Goal: Communication & Community: Ask a question

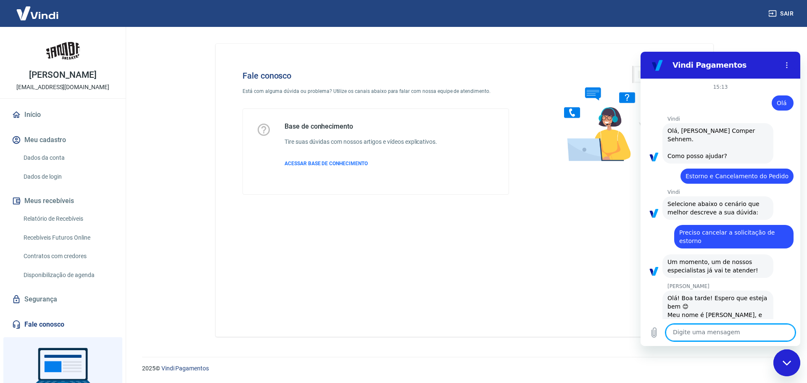
scroll to position [1039, 0]
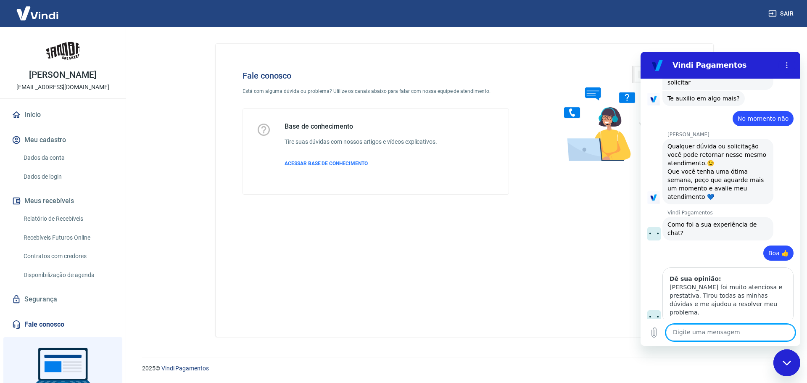
click at [786, 366] on div "Fechar janela de mensagens" at bounding box center [786, 362] width 25 height 25
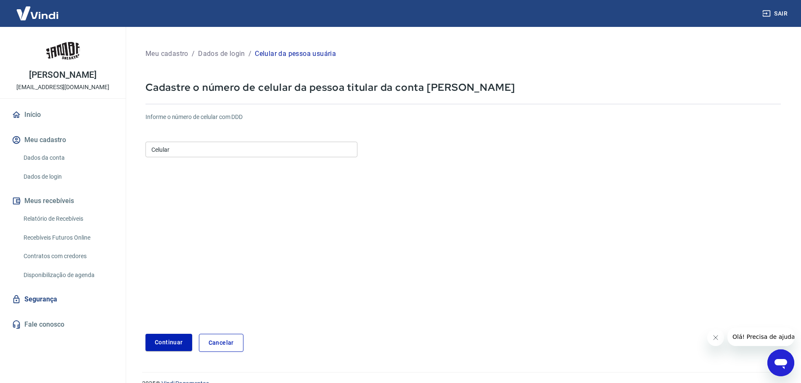
click at [269, 153] on input "Celular" at bounding box center [251, 150] width 212 height 16
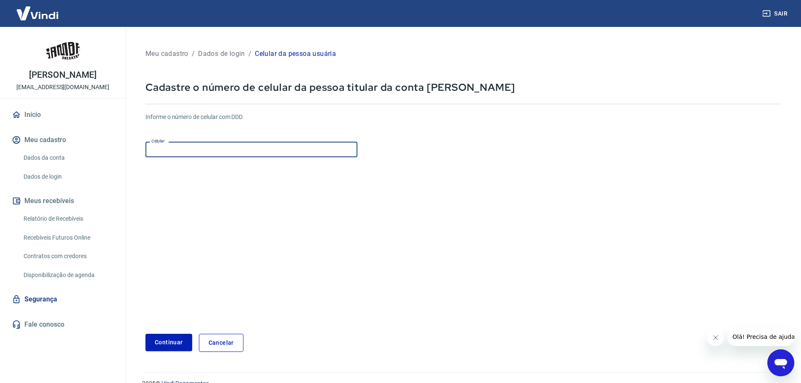
click at [270, 149] on input "Celular" at bounding box center [251, 150] width 212 height 16
paste input "[PHONE_NUMBER]"
click at [168, 350] on button "Continuar" at bounding box center [168, 342] width 47 height 17
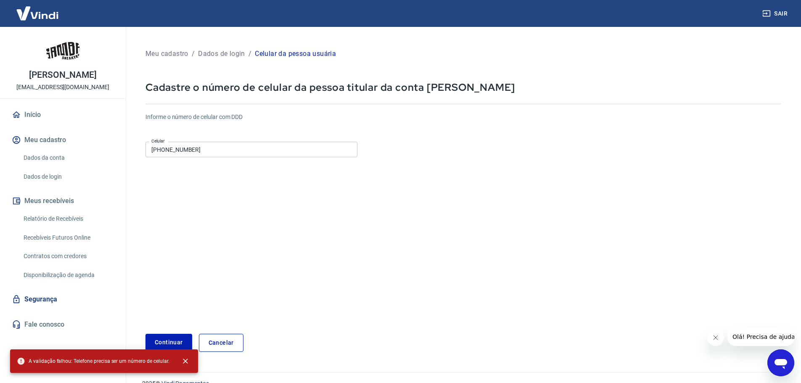
click at [165, 148] on input "[PHONE_NUMBER]" at bounding box center [251, 150] width 212 height 16
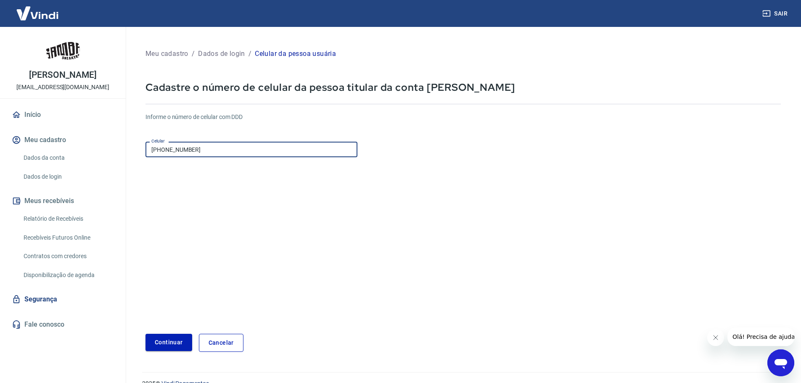
type input "[PHONE_NUMBER]"
click at [169, 335] on button "Continuar" at bounding box center [168, 342] width 47 height 17
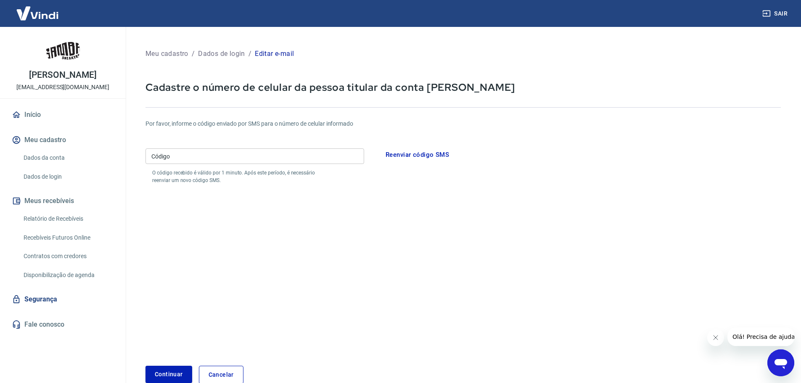
click at [211, 154] on input "Código" at bounding box center [254, 156] width 219 height 16
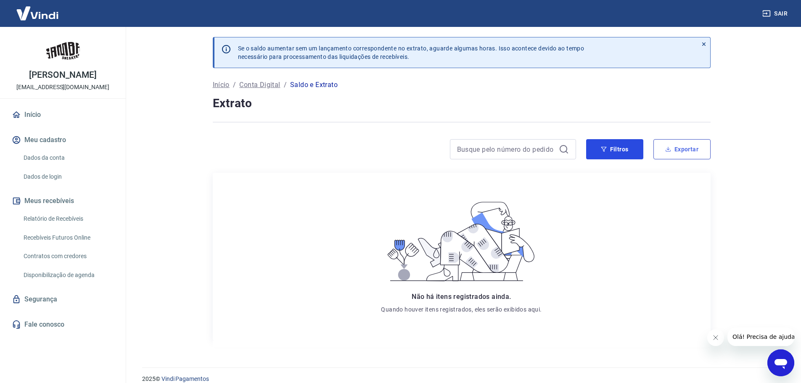
drag, startPoint x: 632, startPoint y: 152, endPoint x: 677, endPoint y: 153, distance: 45.0
click at [677, 153] on div "Filtros Exportar" at bounding box center [648, 149] width 124 height 20
click at [676, 152] on button "Exportar" at bounding box center [681, 149] width 57 height 20
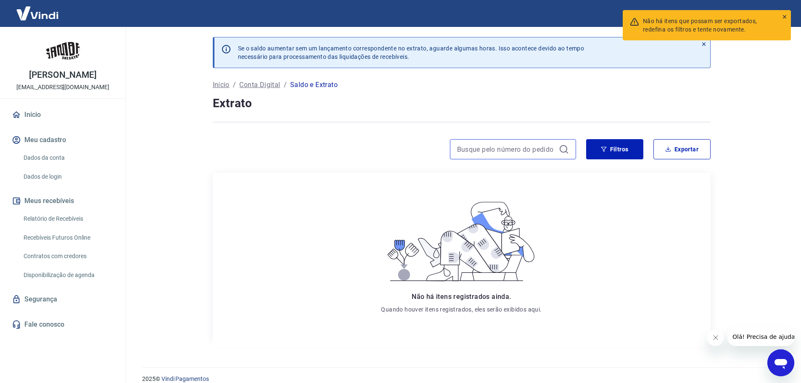
click at [527, 152] on input at bounding box center [506, 149] width 98 height 13
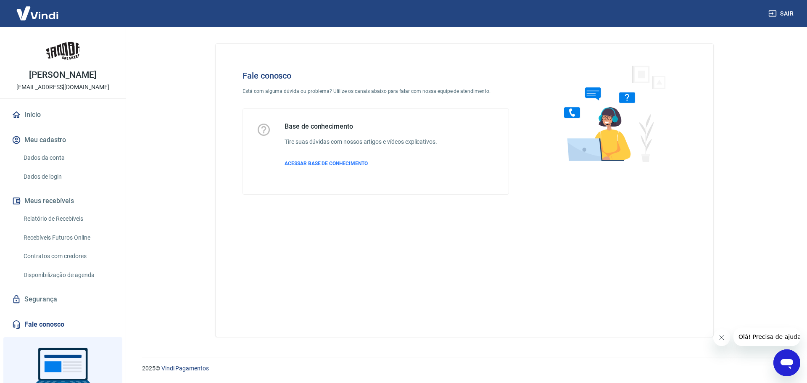
click at [780, 356] on icon "Abrir janela de mensagens" at bounding box center [786, 362] width 15 height 15
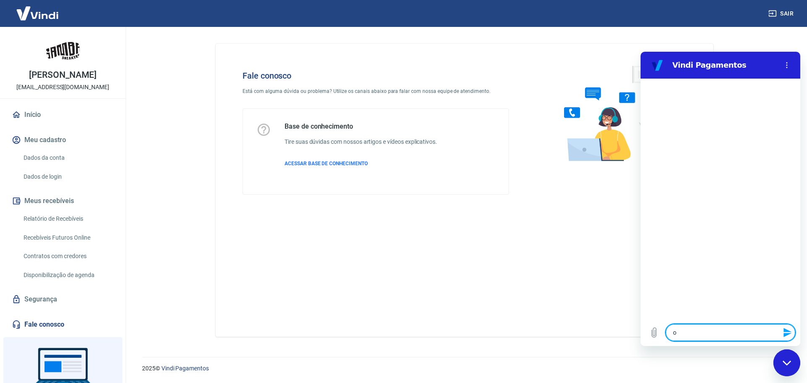
type textarea "o"
type textarea "x"
type textarea "ol"
type textarea "x"
type textarea "olá"
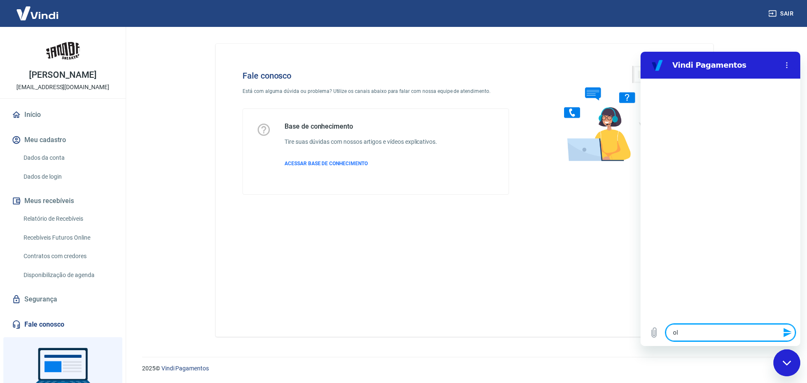
type textarea "x"
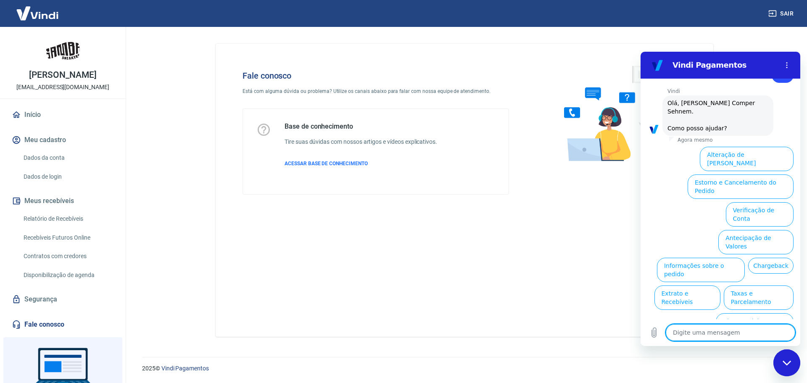
scroll to position [28, 0]
click at [759, 229] on button "Antecipação de Valores" at bounding box center [755, 241] width 75 height 24
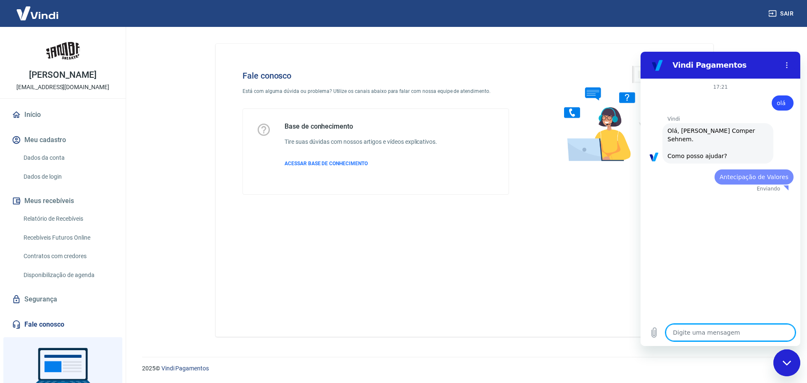
scroll to position [0, 0]
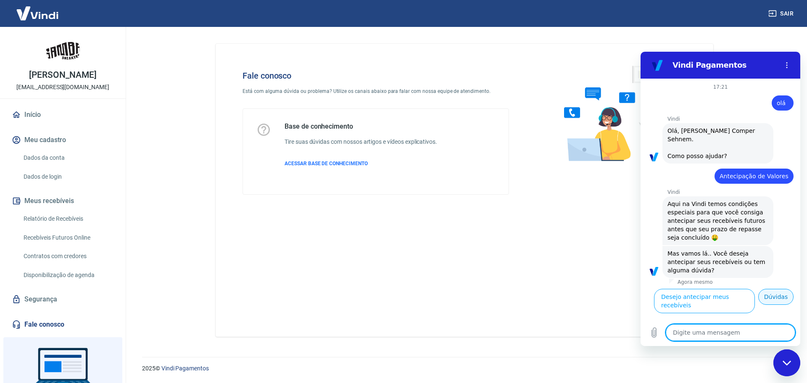
click at [773, 298] on button "Dúvidas" at bounding box center [775, 297] width 35 height 16
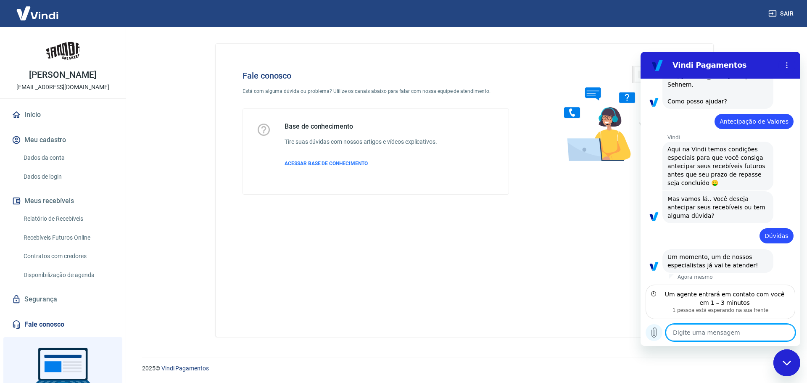
scroll to position [56, 0]
click at [696, 331] on textarea at bounding box center [730, 332] width 129 height 17
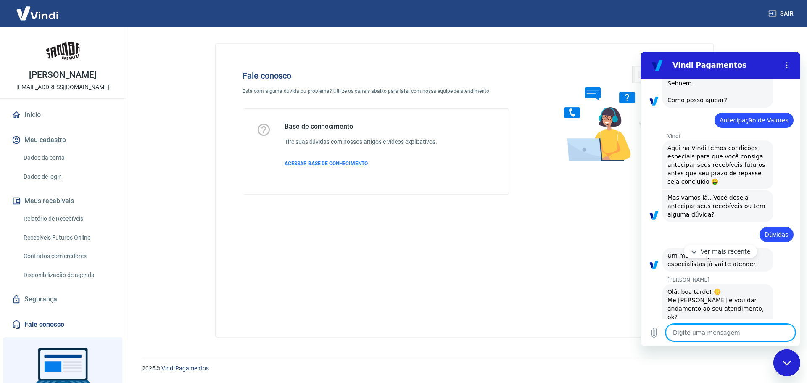
scroll to position [79, 0]
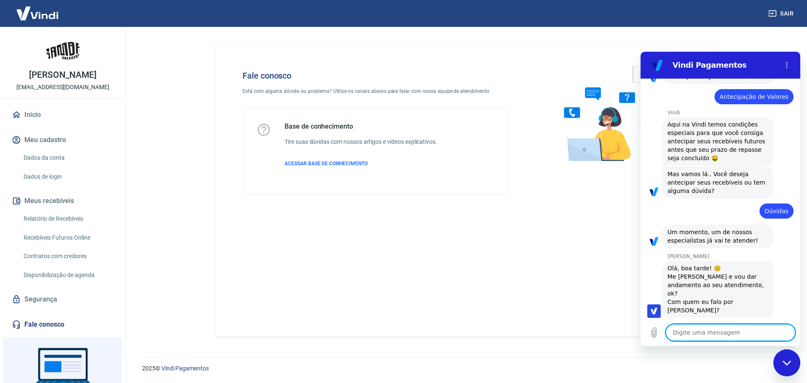
type textarea "x"
click at [711, 329] on textarea at bounding box center [730, 332] width 129 height 17
type textarea "B"
type textarea "x"
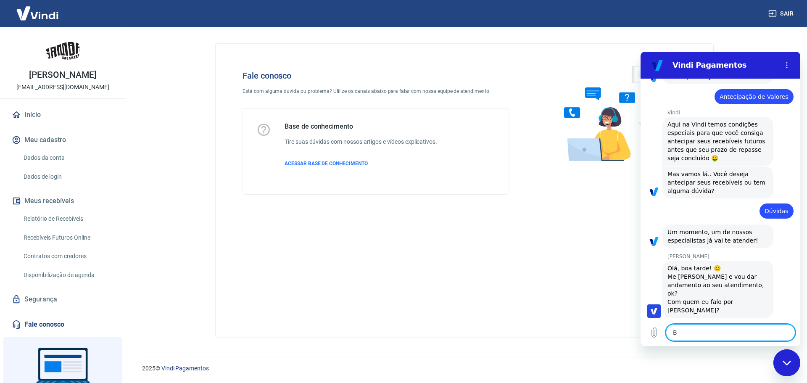
type textarea "Bo"
type textarea "x"
type textarea "Boa"
type textarea "x"
type textarea "Boa"
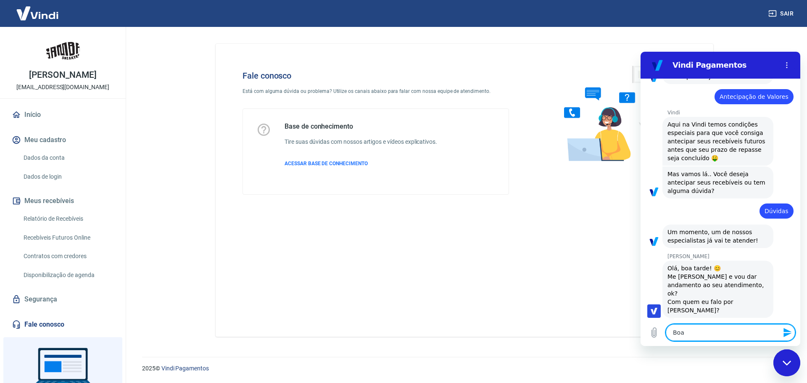
type textarea "x"
type textarea "Boa t"
type textarea "x"
type textarea "Boa ta"
type textarea "x"
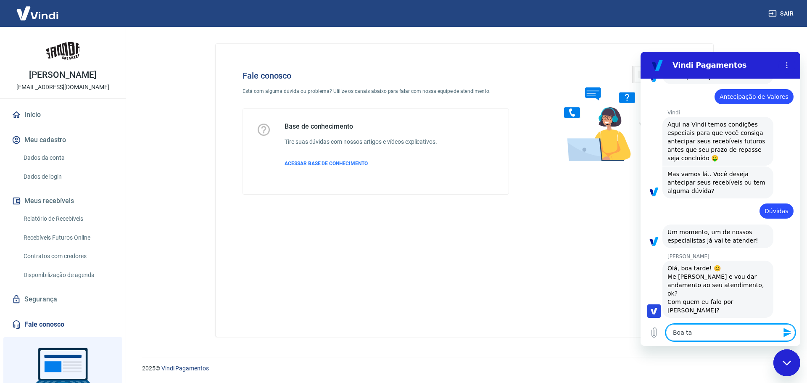
type textarea "Boa tar"
type textarea "x"
type textarea "Boa tard"
type textarea "x"
type textarea "Boa tarde"
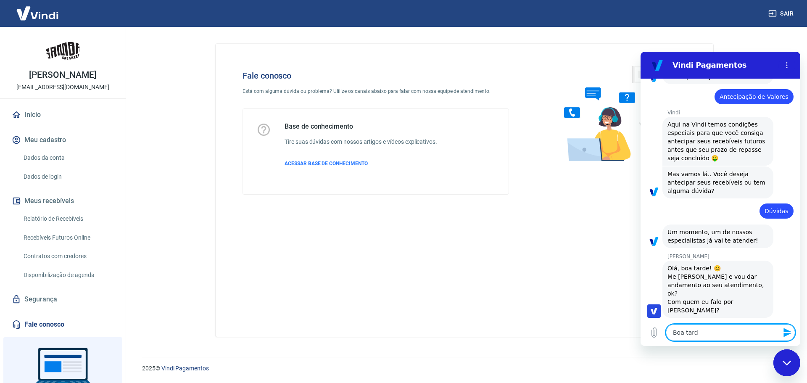
type textarea "x"
type textarea "Boa tarde"
type textarea "x"
type textarea "Boa tarde A"
type textarea "x"
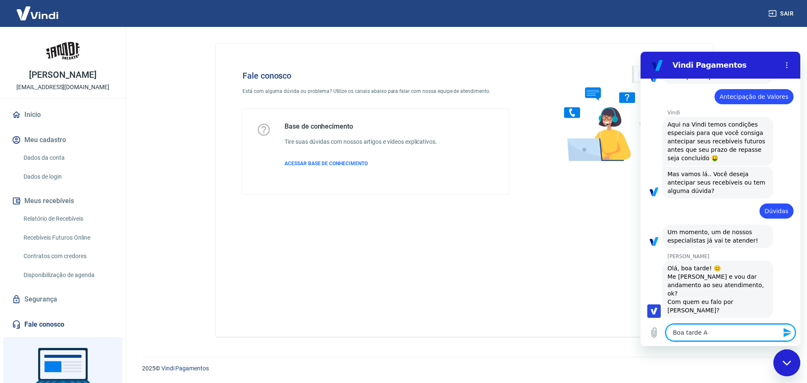
type textarea "Boa tarde An"
type textarea "x"
type textarea "Boa tarde And"
type textarea "x"
type textarea "Boa tarde Andr"
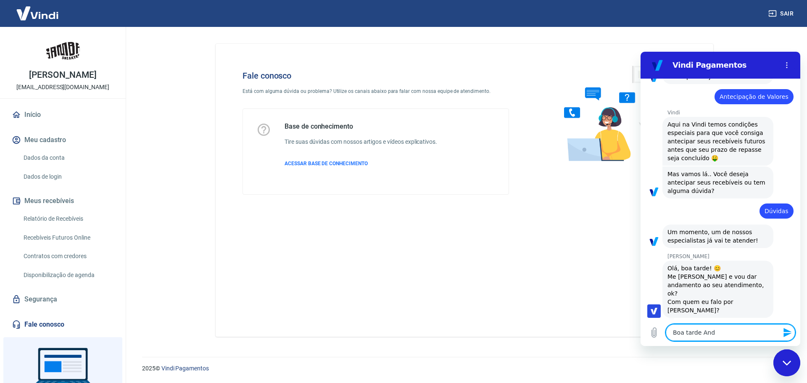
type textarea "x"
type textarea "Boa tarde [PERSON_NAME]"
type textarea "x"
type textarea "Boa tarde Andre4"
type textarea "x"
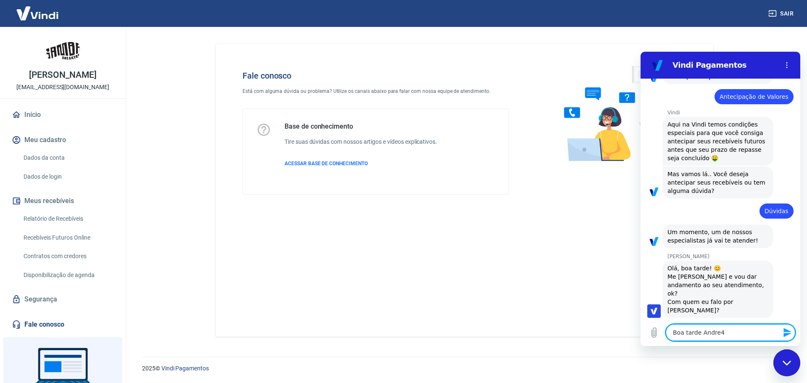
type textarea "Boa tarde [PERSON_NAME]"
type textarea "x"
type textarea "Boa tarde Andr"
type textarea "x"
type textarea "Boa tarde [PERSON_NAME]"
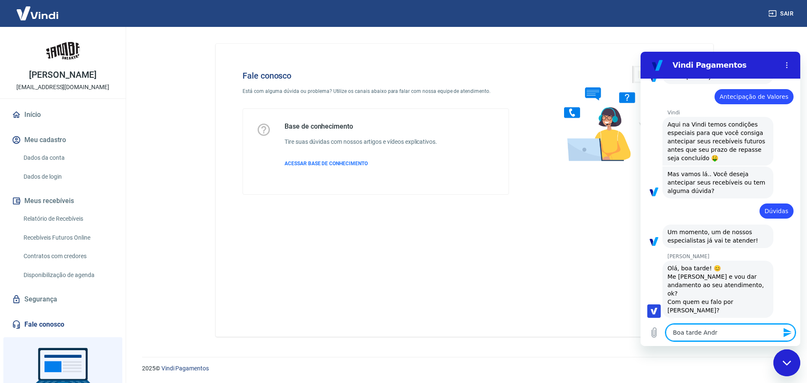
type textarea "x"
type textarea "Boa tarde [PERSON_NAME]"
type textarea "x"
type textarea "Boa tarde [PERSON_NAME]"
type textarea "x"
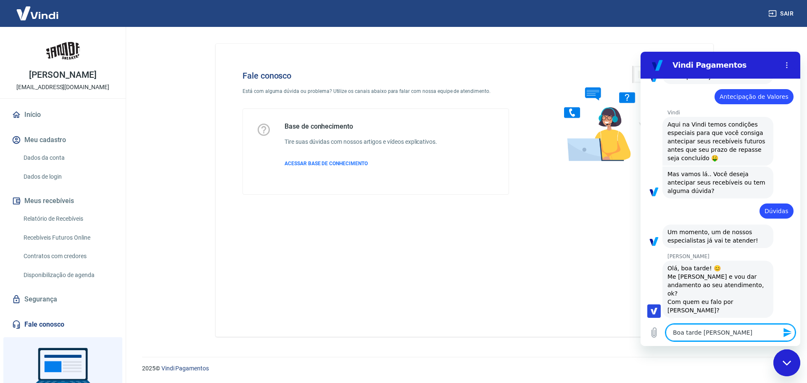
type textarea "Boa tarde [PERSON_NAME]"
type textarea "x"
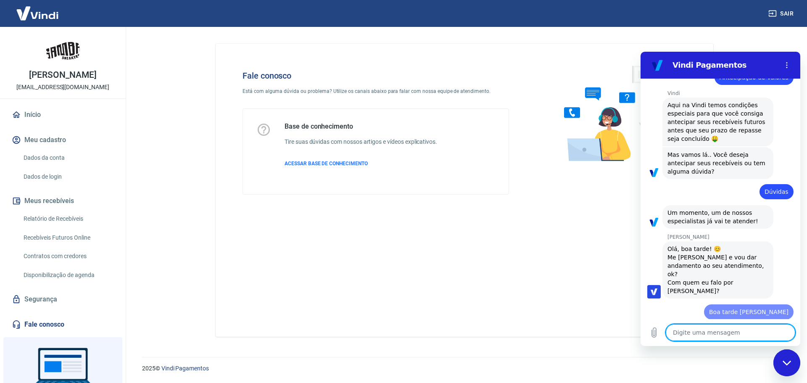
type textarea "M"
type textarea "x"
type textarea "Me"
type textarea "x"
type textarea "Me"
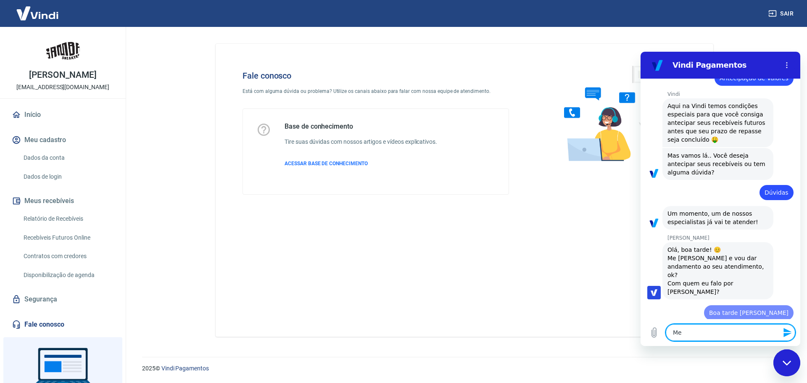
type textarea "x"
type textarea "Me c"
type textarea "x"
type textarea "Me ch"
type textarea "x"
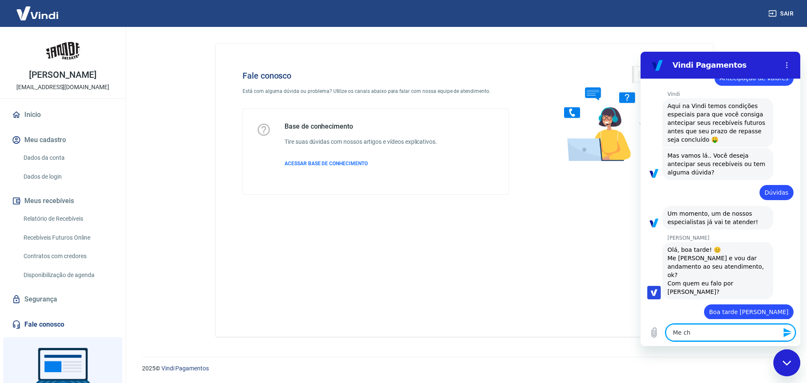
scroll to position [100, 0]
type textarea "Me cha"
type textarea "x"
type textarea "Me cham"
type textarea "x"
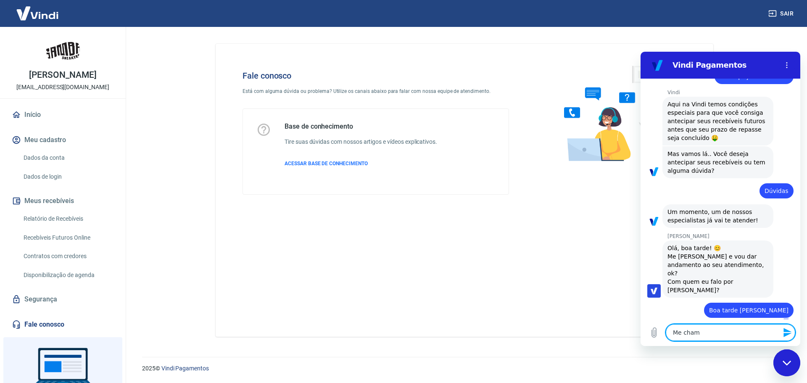
type textarea "Me chamo"
type textarea "x"
type textarea "Me chamo"
type textarea "x"
type textarea "Me chamo P"
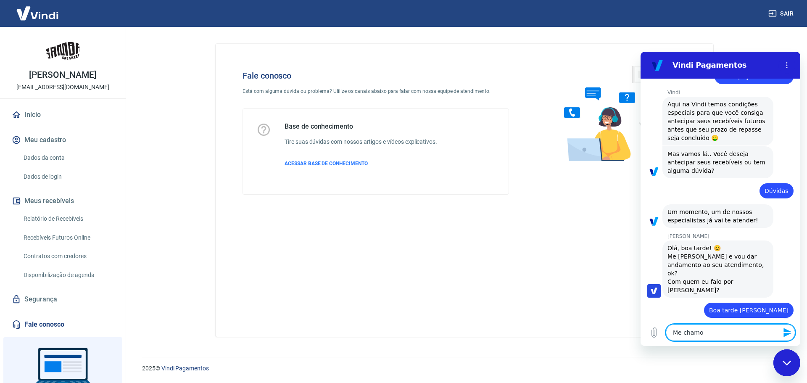
type textarea "x"
type textarea "Me chamo Pa"
type textarea "x"
type textarea "Me chamo Pau"
type textarea "x"
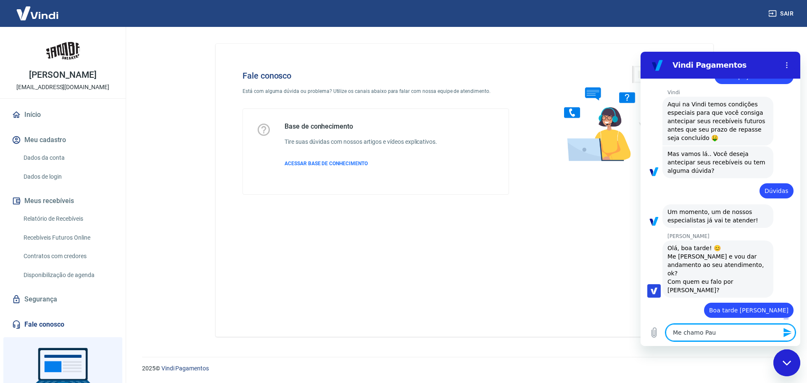
type textarea "Me [PERSON_NAME]"
type textarea "x"
type textarea "Me chamo Paulo"
type textarea "x"
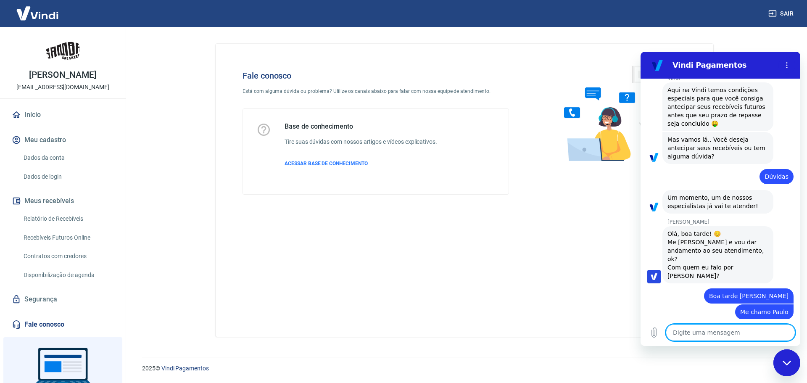
scroll to position [116, 0]
type textarea "x"
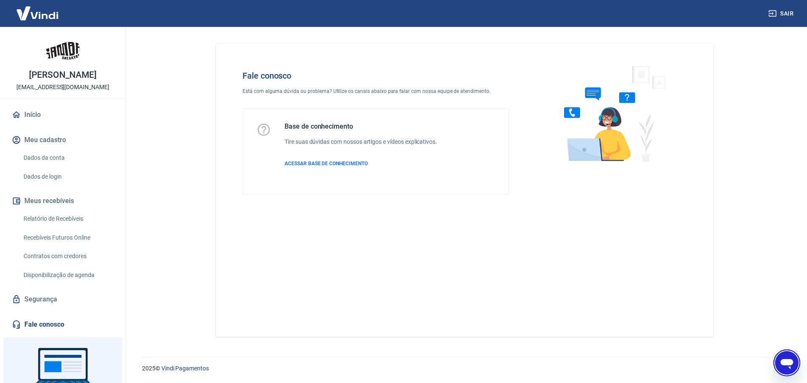
click at [777, 364] on div "Abrir janela de mensagens" at bounding box center [786, 362] width 25 height 25
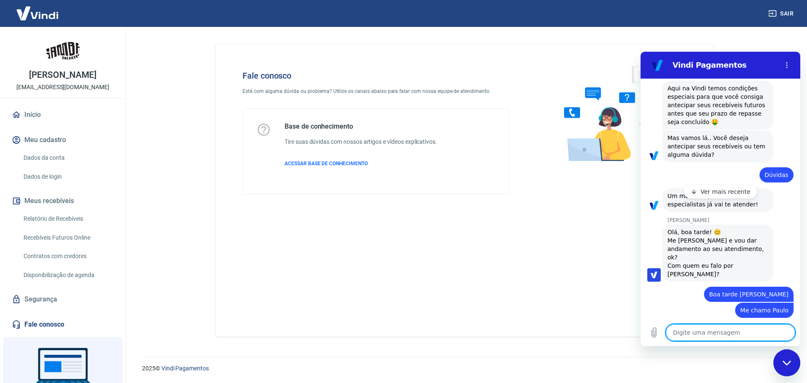
scroll to position [143, 0]
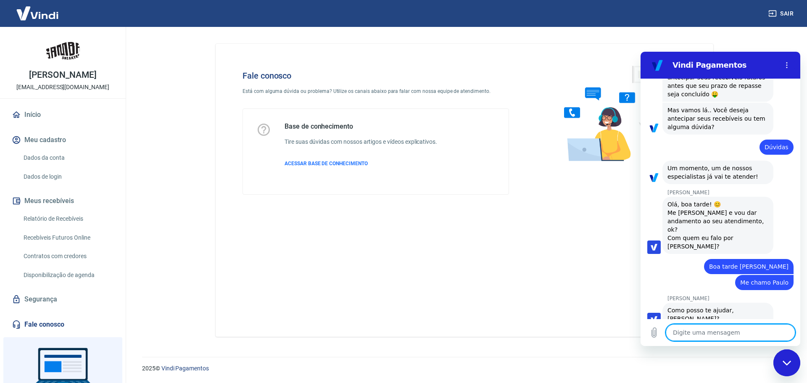
click at [715, 330] on textarea at bounding box center [730, 332] width 129 height 17
type textarea "x"
type textarea "A"
type textarea "x"
type textarea "Ad"
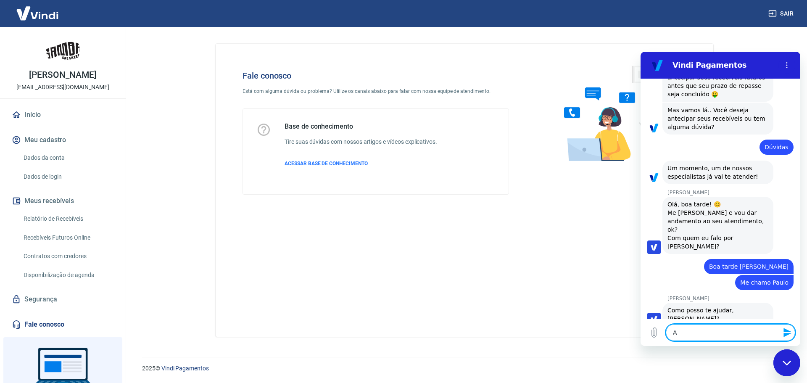
type textarea "x"
type textarea "Adi"
type textarea "x"
type textarea "Adic"
type textarea "x"
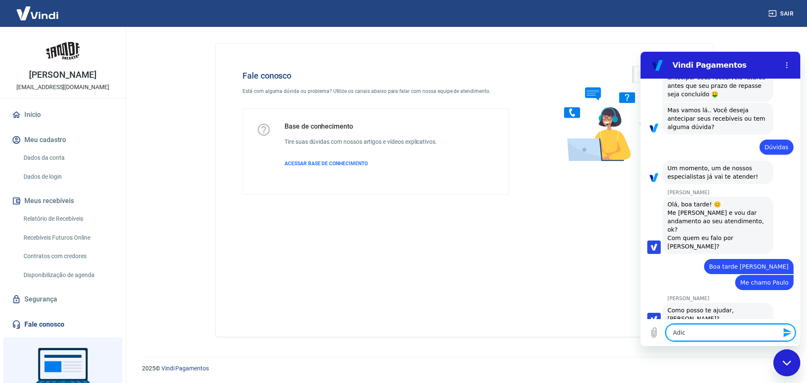
type textarea "Adici"
type textarea "x"
type textarea "Adicio"
type textarea "x"
type textarea "Adicion"
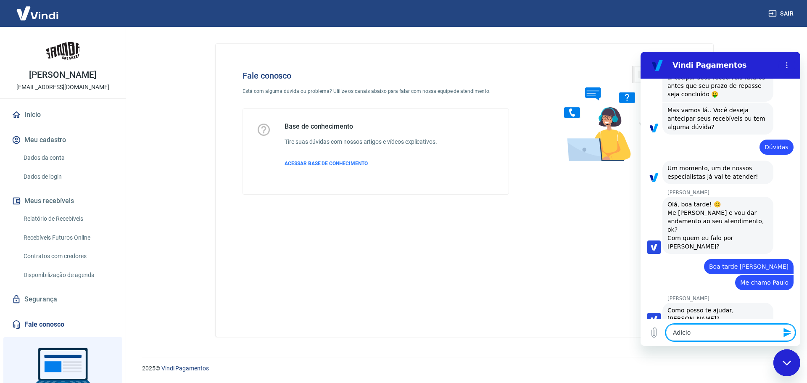
type textarea "x"
type textarea "Adiciona"
type textarea "x"
type textarea "Adicionam"
type textarea "x"
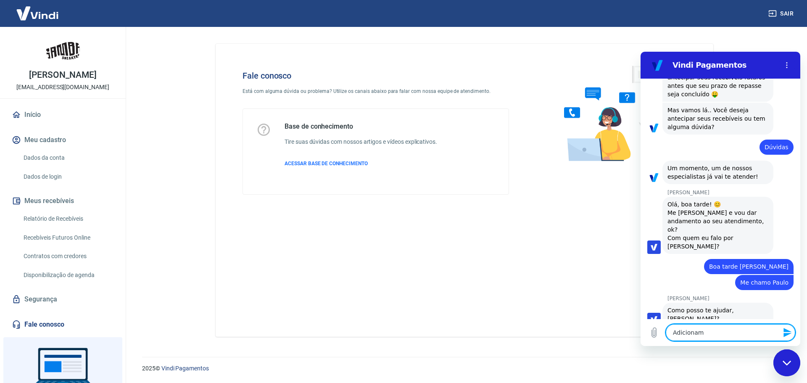
type textarea "Adicionamo"
type textarea "x"
type textarea "Adicionamos"
type textarea "x"
type textarea "Adicionamos"
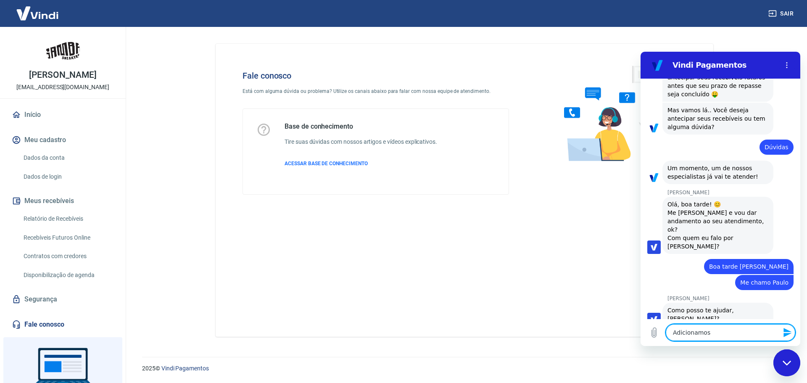
type textarea "x"
type textarea "Adicionamos s"
type textarea "x"
type textarea "Adicionamos"
type textarea "x"
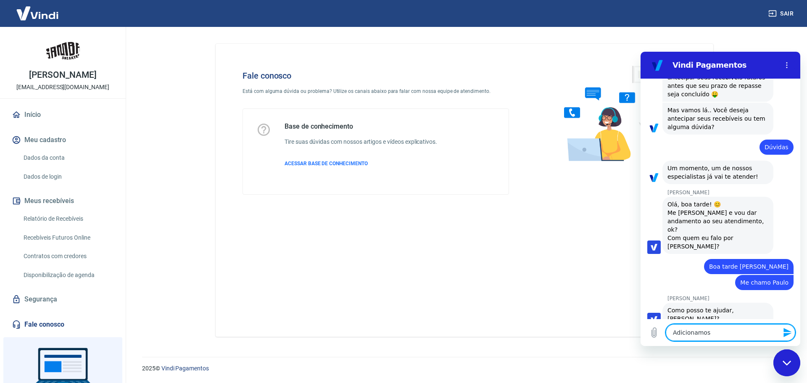
type textarea "Adicionamos s"
type textarea "x"
type textarea "Adicionamos sa"
type textarea "x"
type textarea "Adicionamos sal"
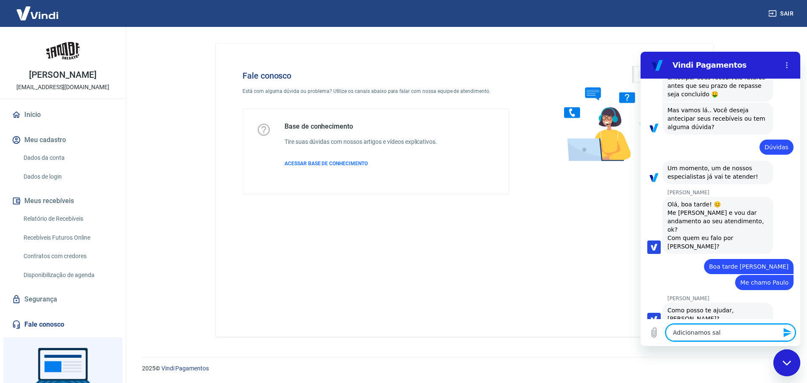
type textarea "x"
type textarea "Adicionamos sald"
type textarea "x"
type textarea "Adicionamos saldo"
type textarea "x"
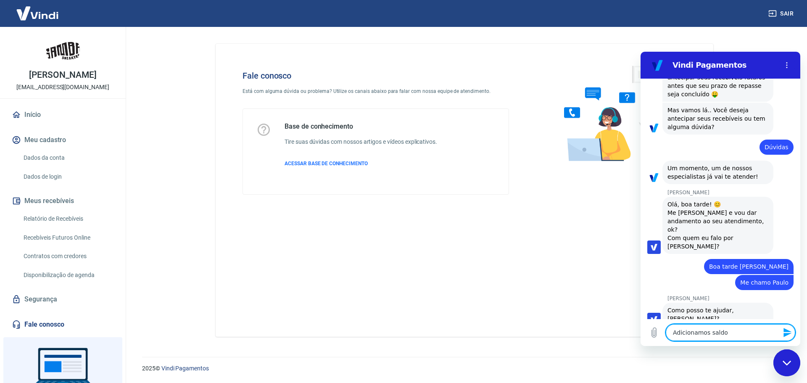
type textarea "Adicionamos saldo"
type textarea "x"
type textarea "Adicionamos saldo a"
type textarea "x"
type textarea "Adicionamos saldo a"
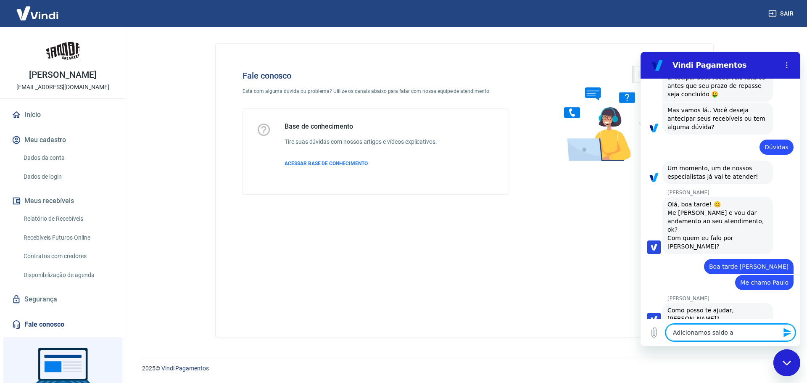
type textarea "x"
type textarea "Adicionamos saldo a n"
type textarea "x"
type textarea "Adicionamos saldo a no"
type textarea "x"
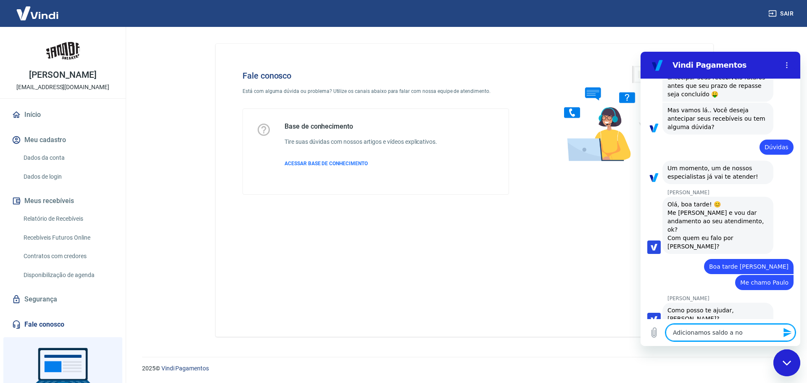
type textarea "Adicionamos saldo a nos"
type textarea "x"
type textarea "Adicionamos saldo a noss"
type textarea "x"
type textarea "Adicionamos saldo a nossa"
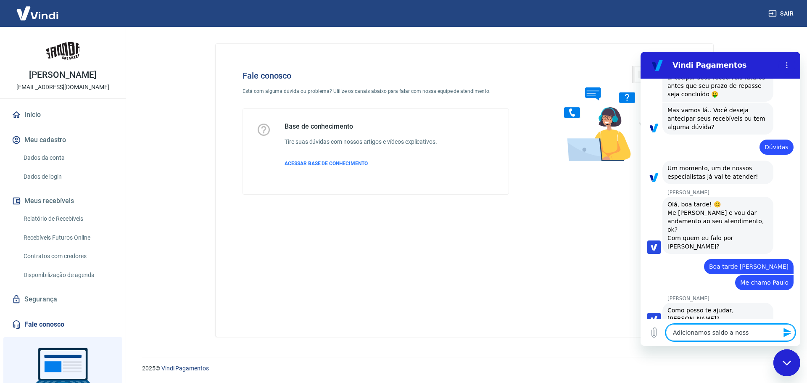
type textarea "x"
type textarea "Adicionamos saldo a nossa"
type textarea "x"
type textarea "Adicionamos saldo a nossa c"
type textarea "x"
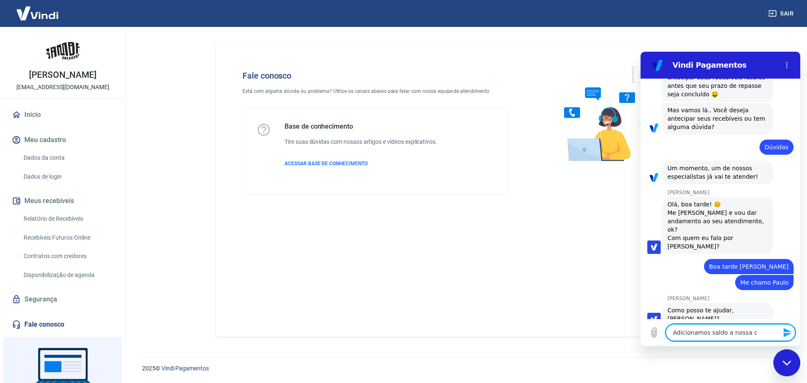
type textarea "Adicionamos saldo a nossa co"
type textarea "x"
type textarea "Adicionamos saldo a nossa con"
type textarea "x"
type textarea "Adicionamos saldo a nossa cont"
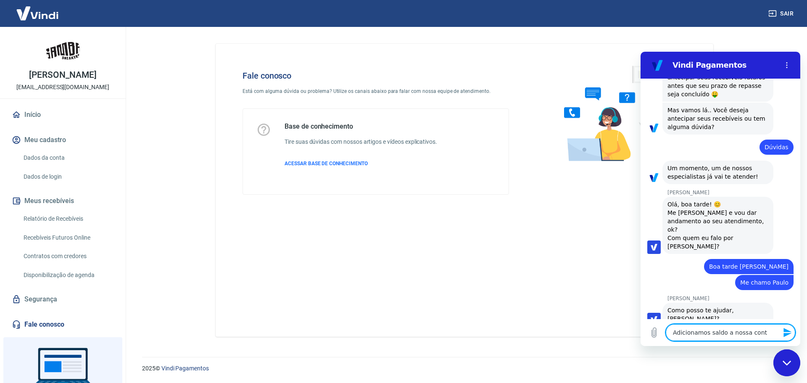
type textarea "x"
type textarea "Adicionamos saldo a nossa conta"
type textarea "x"
type textarea "Adicionamos saldo a nossa conta"
type textarea "x"
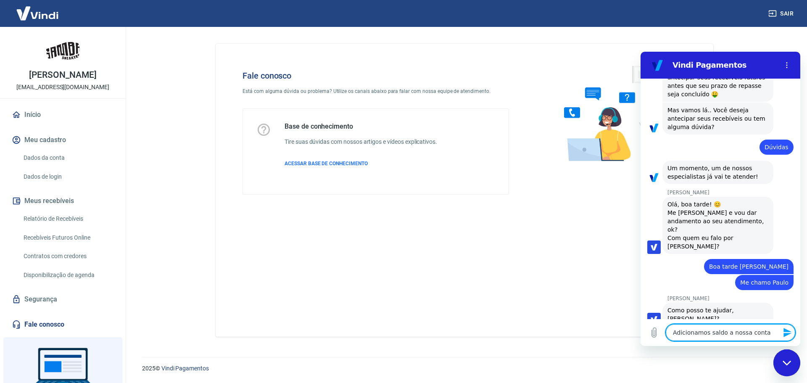
type textarea "Adicionamos saldo a nossa conta V"
type textarea "x"
type textarea "Adicionamos saldo a nossa conta Vi"
type textarea "x"
type textarea "Adicionamos saldo a nossa conta Vin"
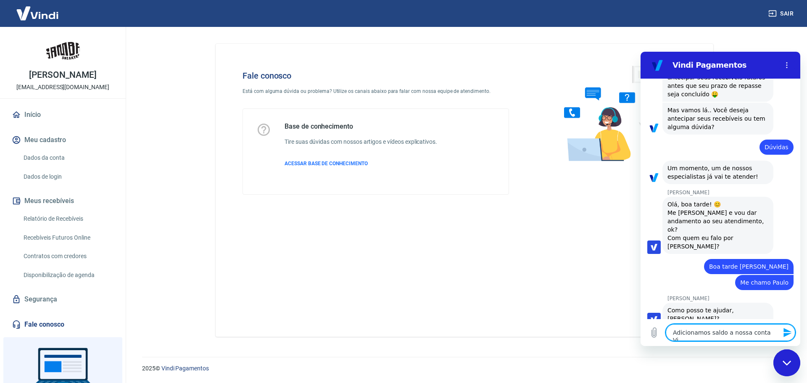
type textarea "x"
type textarea "Adicionamos saldo a nossa conta Vind"
type textarea "x"
type textarea "Adicionamos saldo a nossa conta Vindi"
type textarea "x"
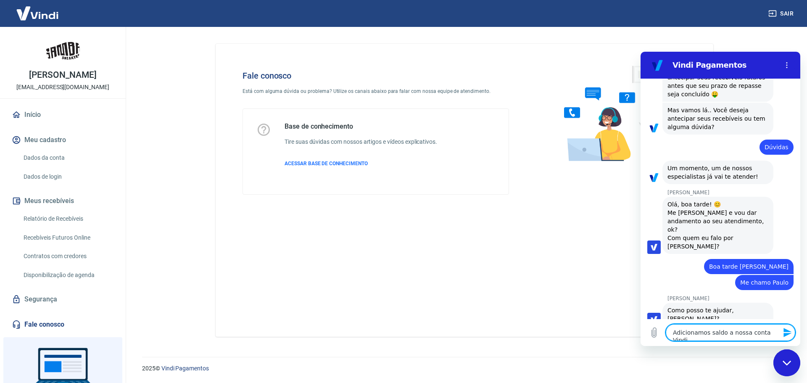
type textarea "Adicionamos saldo a nossa conta Vindi,"
type textarea "x"
type textarea "Adicionamos saldo a nossa conta Vindi,"
type textarea "x"
type textarea "Adicionamos saldo a nossa conta Vindi, p"
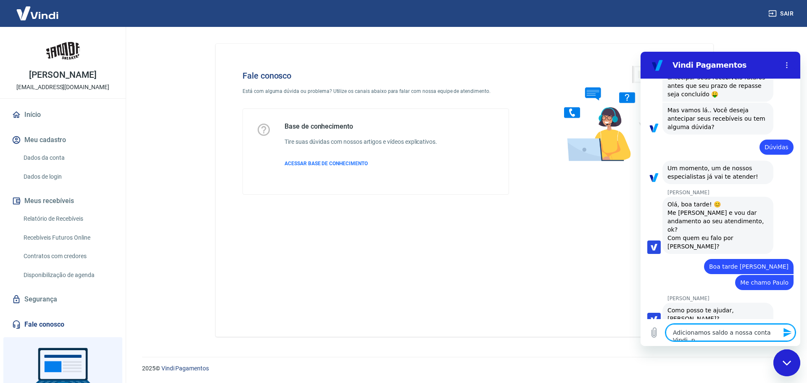
type textarea "x"
type textarea "Adicionamos saldo a nossa conta Vindi, [GEOGRAPHIC_DATA]"
type textarea "x"
type textarea "Adicionamos saldo a nossa conta Vindi, par"
type textarea "x"
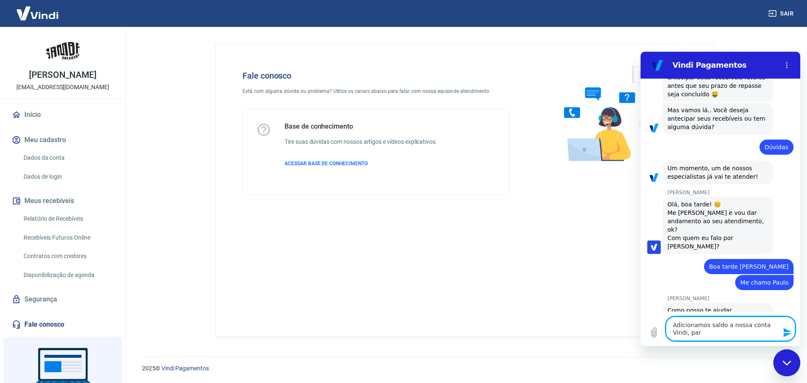
type textarea "Adicionamos saldo a nossa conta Vindi, para"
type textarea "x"
type textarea "Adicionamos saldo a nossa conta Vindi, para"
type textarea "x"
type textarea "Adicionamos saldo a nossa conta Vindi, para p"
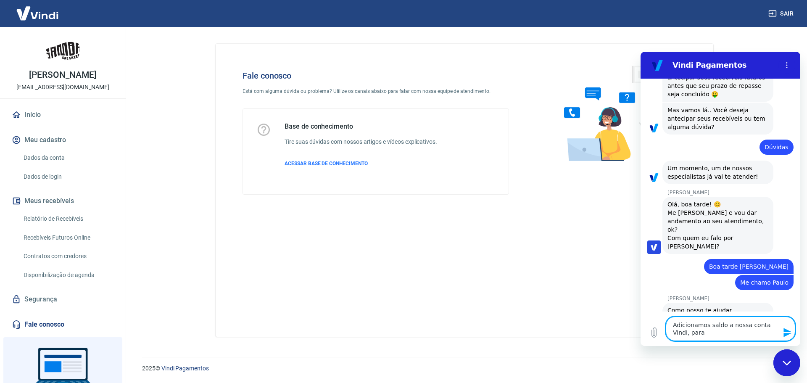
type textarea "x"
type textarea "Adicionamos saldo a nossa conta Vindi, para po"
type textarea "x"
type textarea "Adicionamos saldo a nossa conta Vindi, para pod"
type textarea "x"
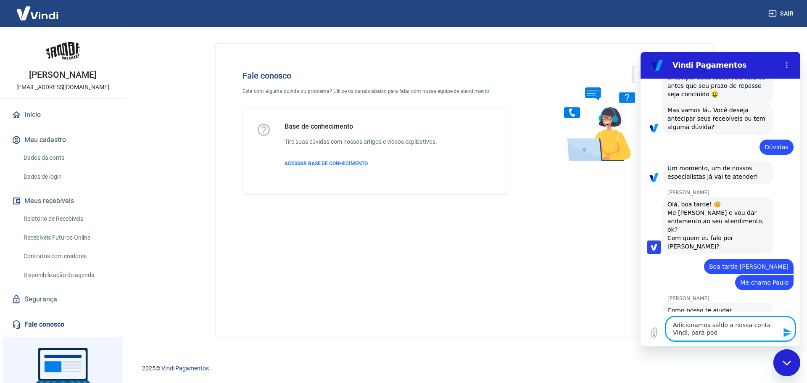
type textarea "Adicionamos saldo a nossa conta Vindi, para pode"
type textarea "x"
type textarea "Adicionamos saldo a nossa conta Vindi, para poder"
type textarea "x"
type textarea "Adicionamos saldo a nossa conta Vindi, para poder"
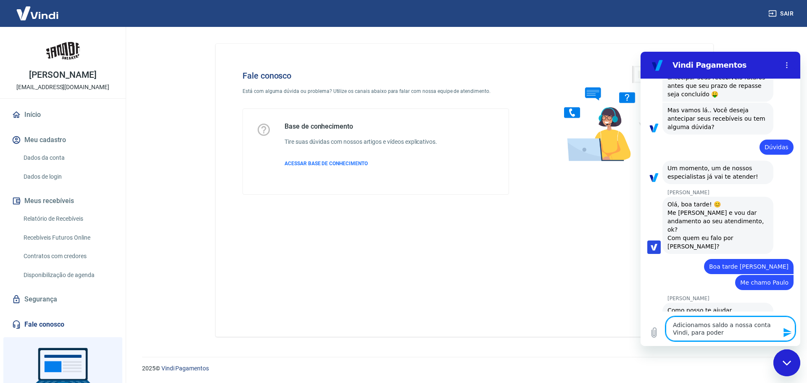
type textarea "x"
type textarea "Adicionamos saldo a nossa conta Vindi, para poder"
type textarea "x"
type textarea "Adicionamos saldo a nossa conta Vindi, para pode"
type textarea "x"
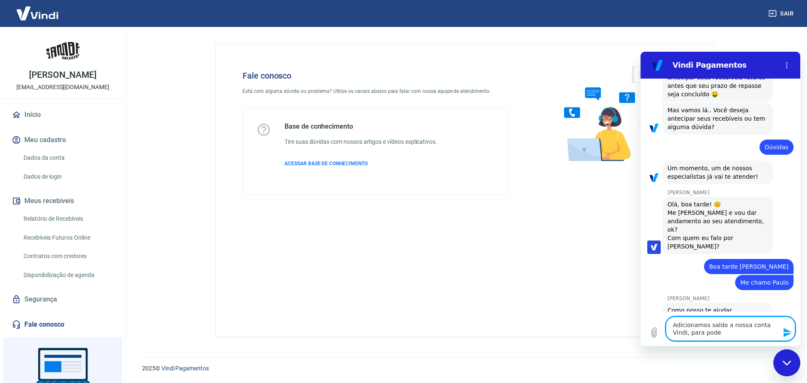
type textarea "Adicionamos saldo a nossa conta Vindi, para pod"
type textarea "x"
type textarea "Adicionamos saldo a nossa conta Vindi, para po"
type textarea "x"
type textarea "Adicionamos saldo a nossa conta Vindi, para p"
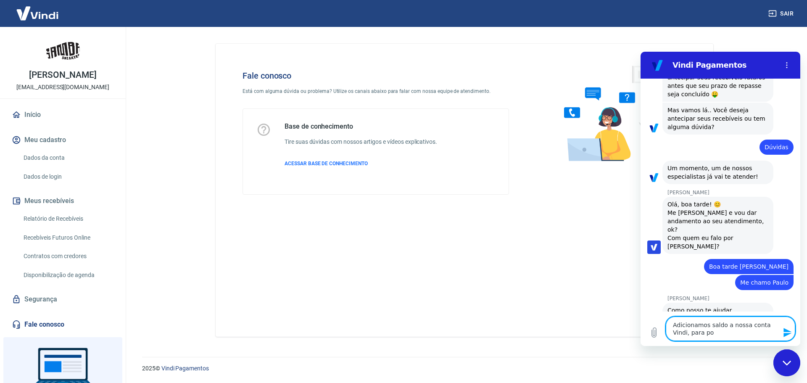
type textarea "x"
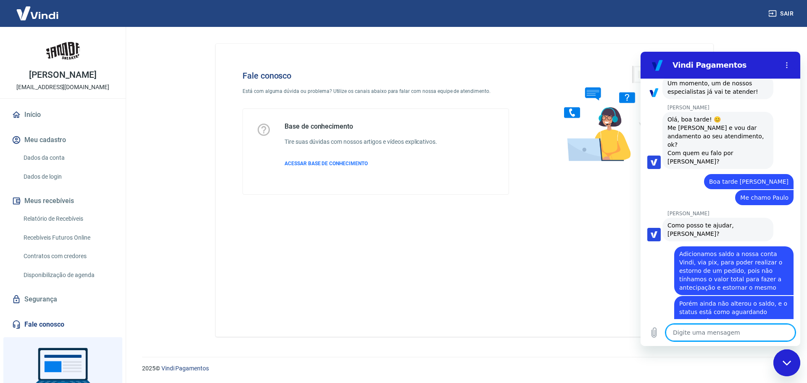
scroll to position [230, 0]
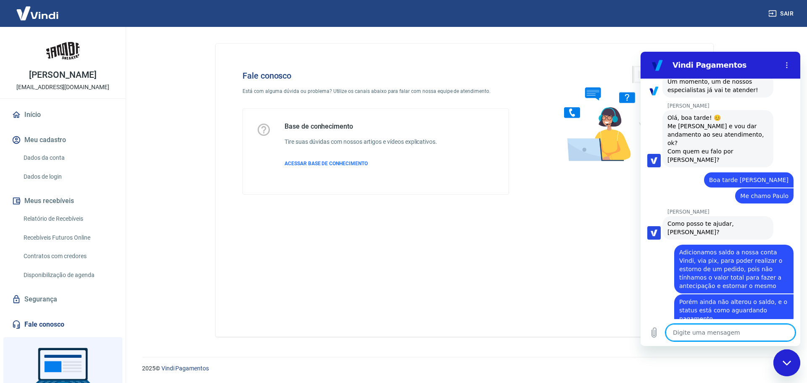
paste textarea "224495639"
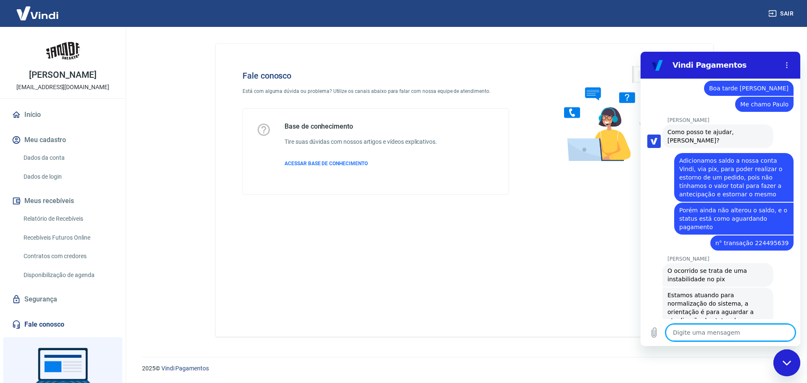
scroll to position [323, 0]
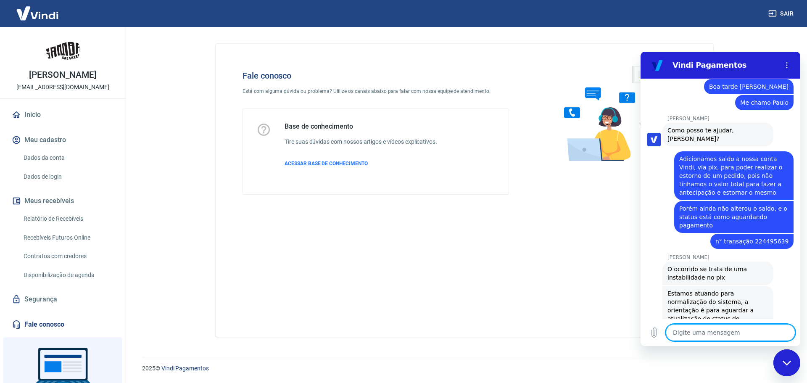
click at [720, 335] on textarea at bounding box center [730, 332] width 129 height 17
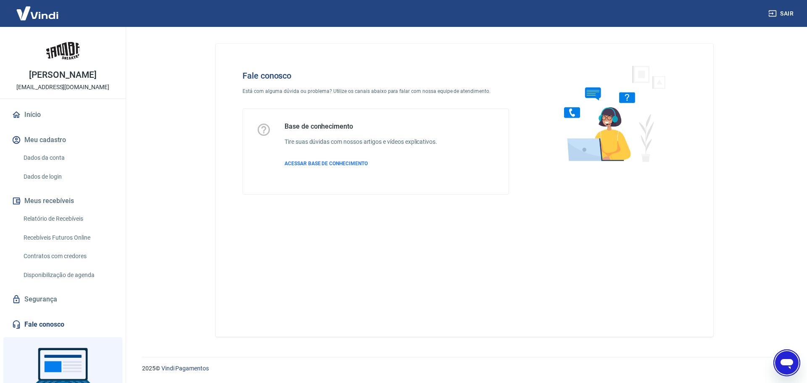
scroll to position [391, 0]
click at [774, 347] on main "Fale conosco Está com alguma dúvida ou problema? Utilize os canais abaixo para …" at bounding box center [464, 205] width 685 height 356
click at [796, 364] on div "Abrir janela de mensagens" at bounding box center [786, 362] width 25 height 25
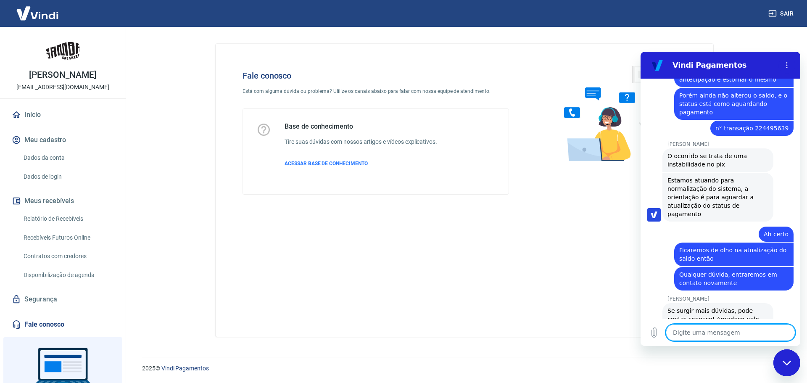
scroll to position [437, 0]
click at [717, 329] on textarea at bounding box center [730, 332] width 129 height 17
click at [715, 329] on textarea at bounding box center [730, 332] width 129 height 17
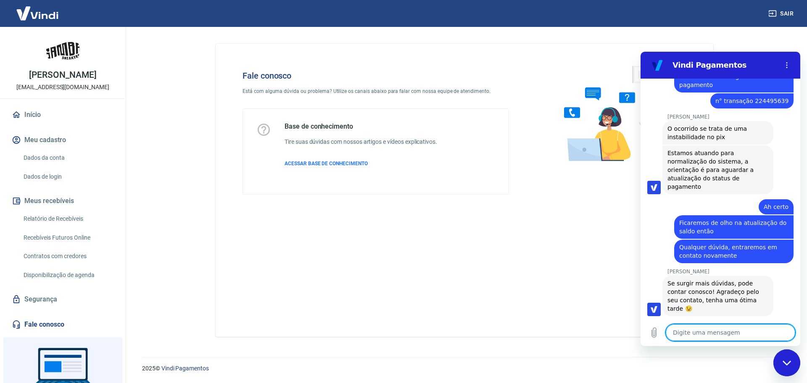
click at [715, 329] on textarea at bounding box center [730, 332] width 129 height 17
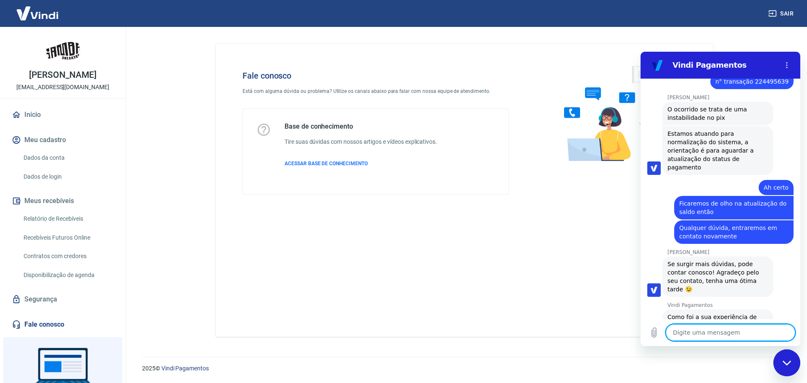
scroll to position [485, 0]
click at [725, 308] on div "Vindi Pagamentos diz: [PERSON_NAME] foi a sua experiência de chat?" at bounding box center [717, 320] width 111 height 24
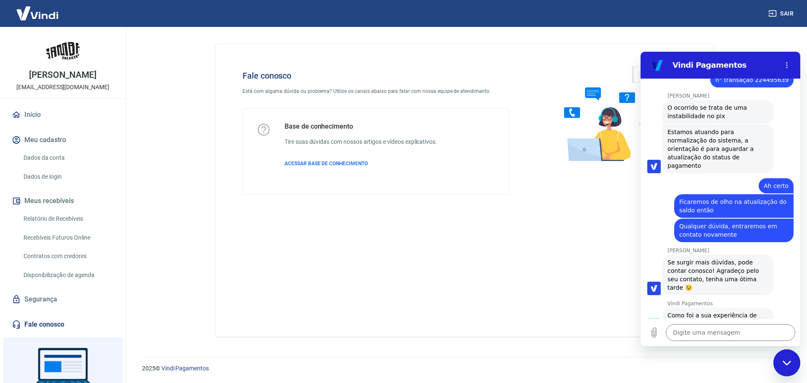
click at [786, 357] on div "Fechar janela de mensagens" at bounding box center [786, 362] width 25 height 25
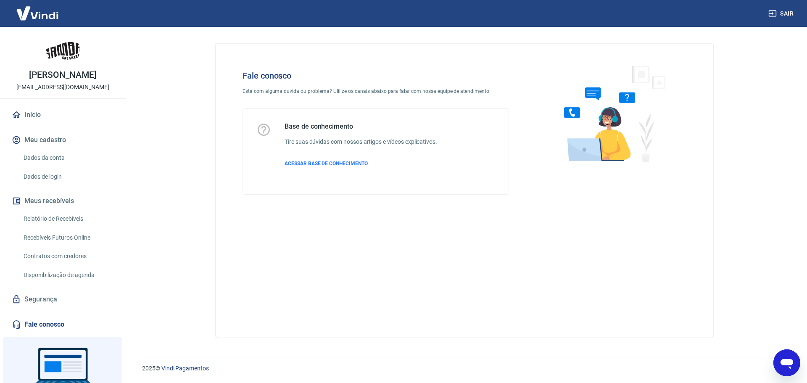
click at [786, 357] on icon "Abrir janela de mensagens" at bounding box center [786, 362] width 15 height 15
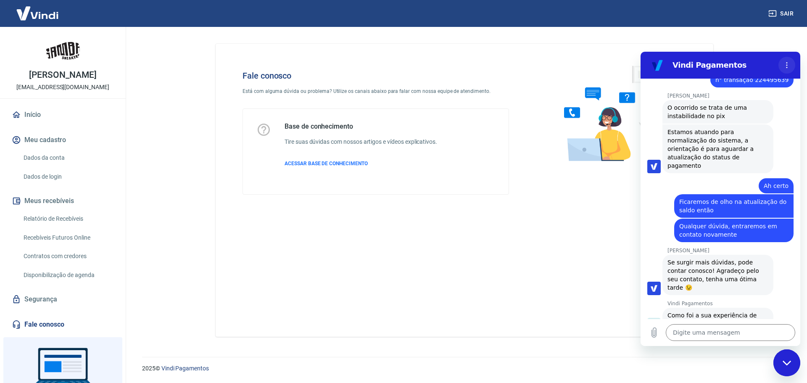
click at [787, 63] on circle "Menu de opções" at bounding box center [786, 62] width 1 height 1
click at [788, 63] on icon "Menu de opções" at bounding box center [786, 65] width 7 height 7
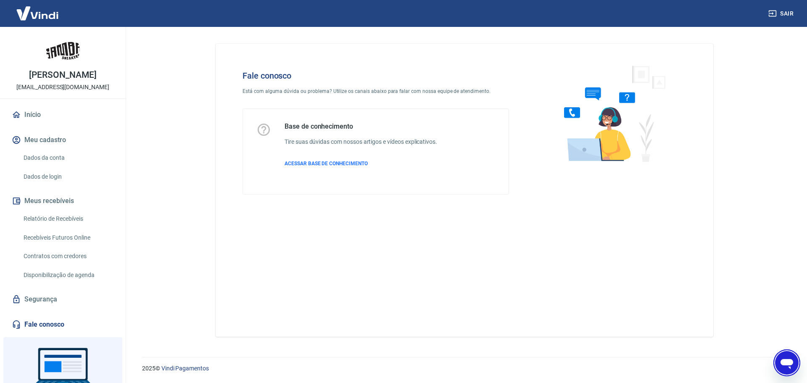
click at [780, 364] on icon "Abrir janela de mensagens" at bounding box center [786, 362] width 15 height 15
